Goal: Find specific page/section: Find specific page/section

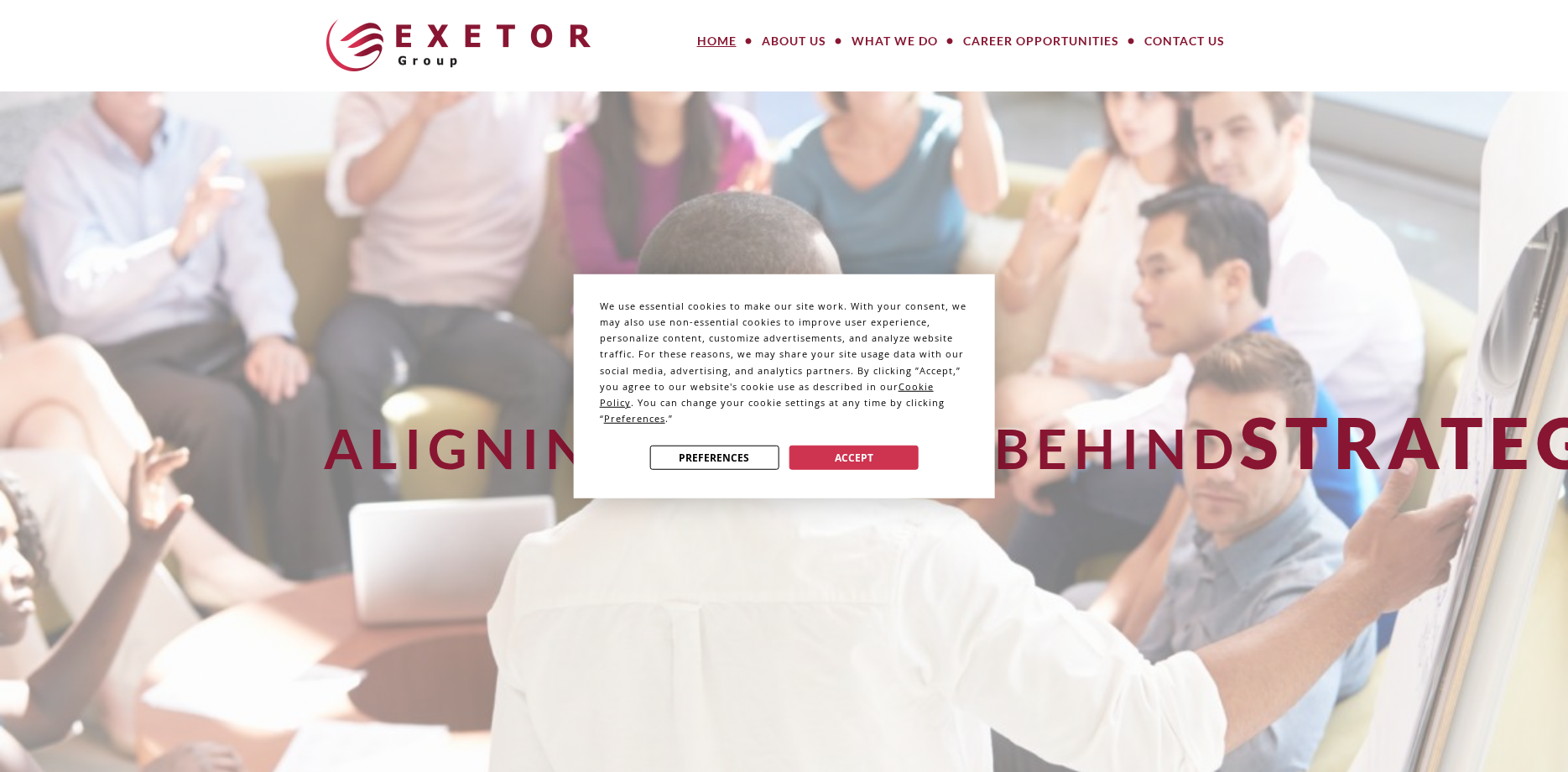
click at [1059, 47] on div "We use essential cookies to make our site work. With your consent, we may also …" at bounding box center [784, 386] width 1568 height 772
click at [868, 451] on button "Accept" at bounding box center [854, 458] width 129 height 24
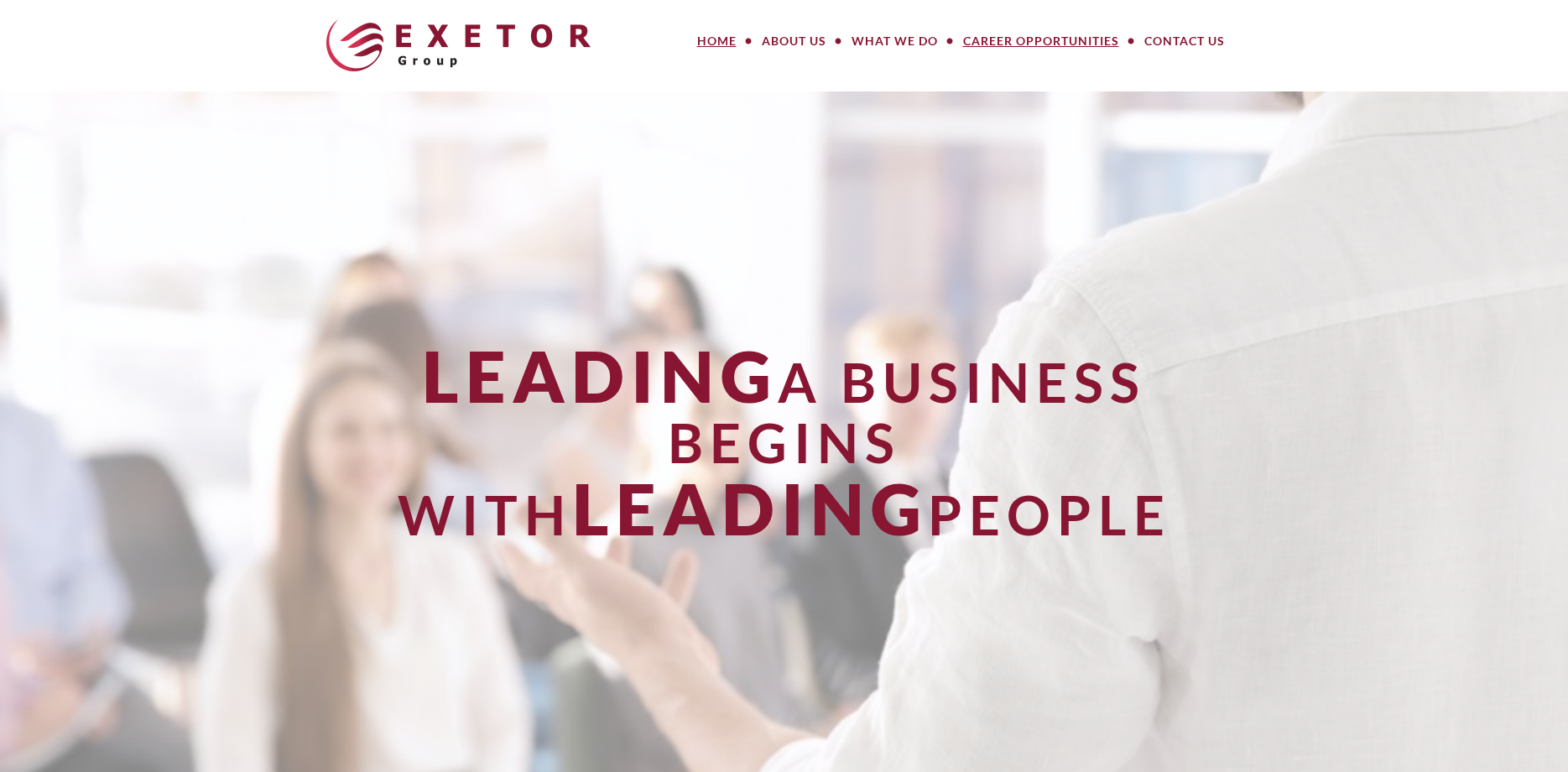
click at [1020, 40] on link "Career Opportunities" at bounding box center [1041, 40] width 181 height 34
